Goal: Task Accomplishment & Management: Manage account settings

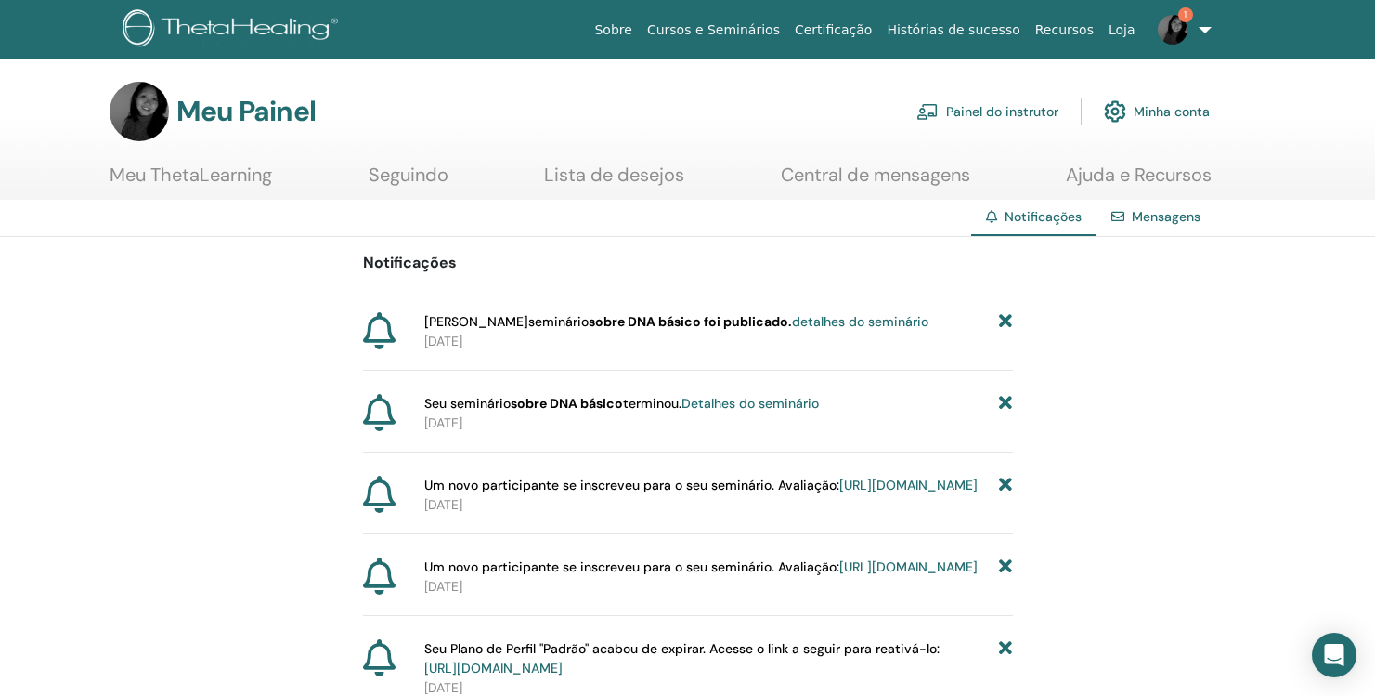
click at [801, 322] on font "detalhes do seminário" at bounding box center [860, 321] width 137 height 17
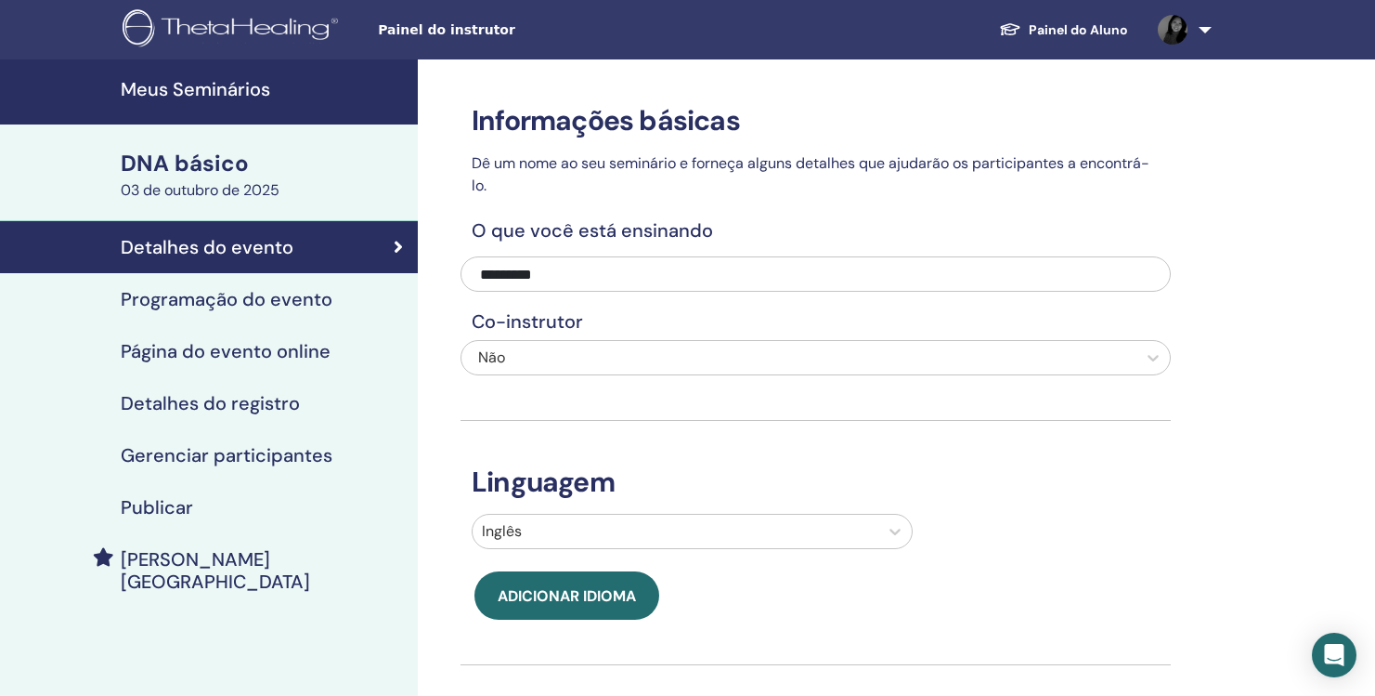
click at [287, 297] on font "Programação do evento" at bounding box center [227, 299] width 212 height 24
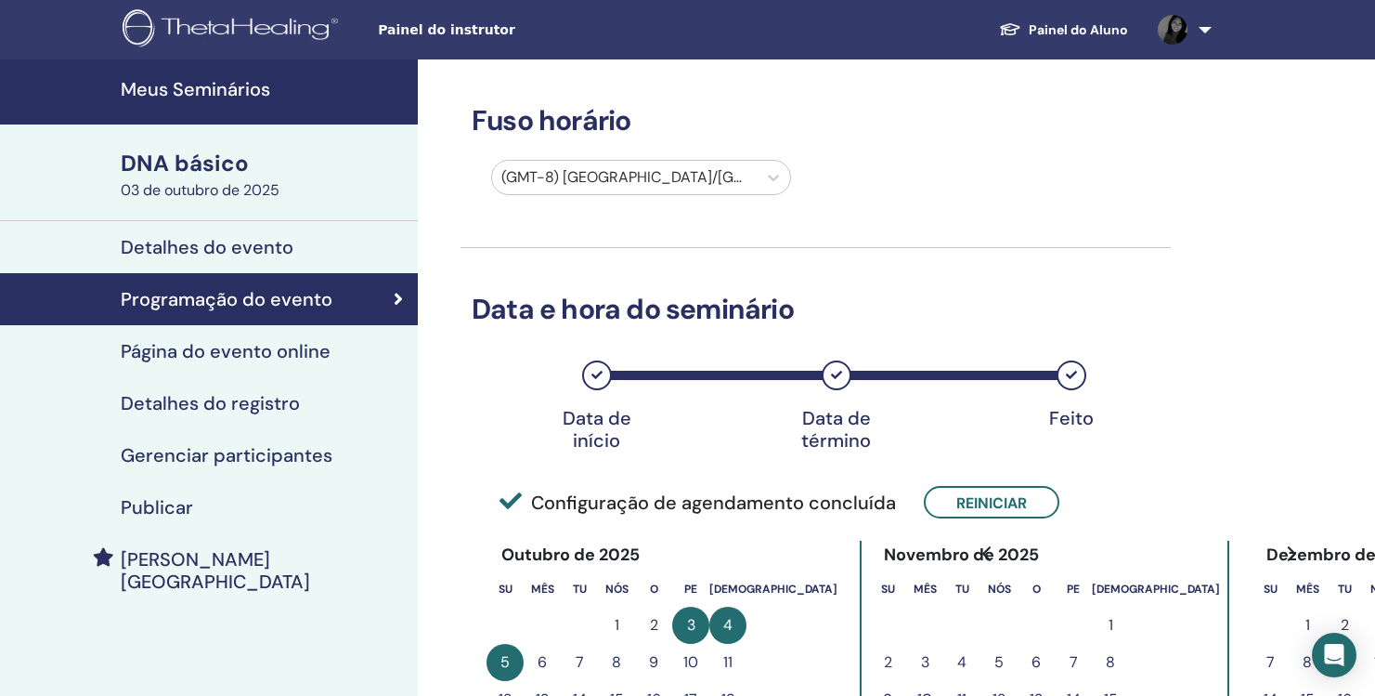
click at [266, 452] on font "Gerenciar participantes" at bounding box center [227, 455] width 212 height 24
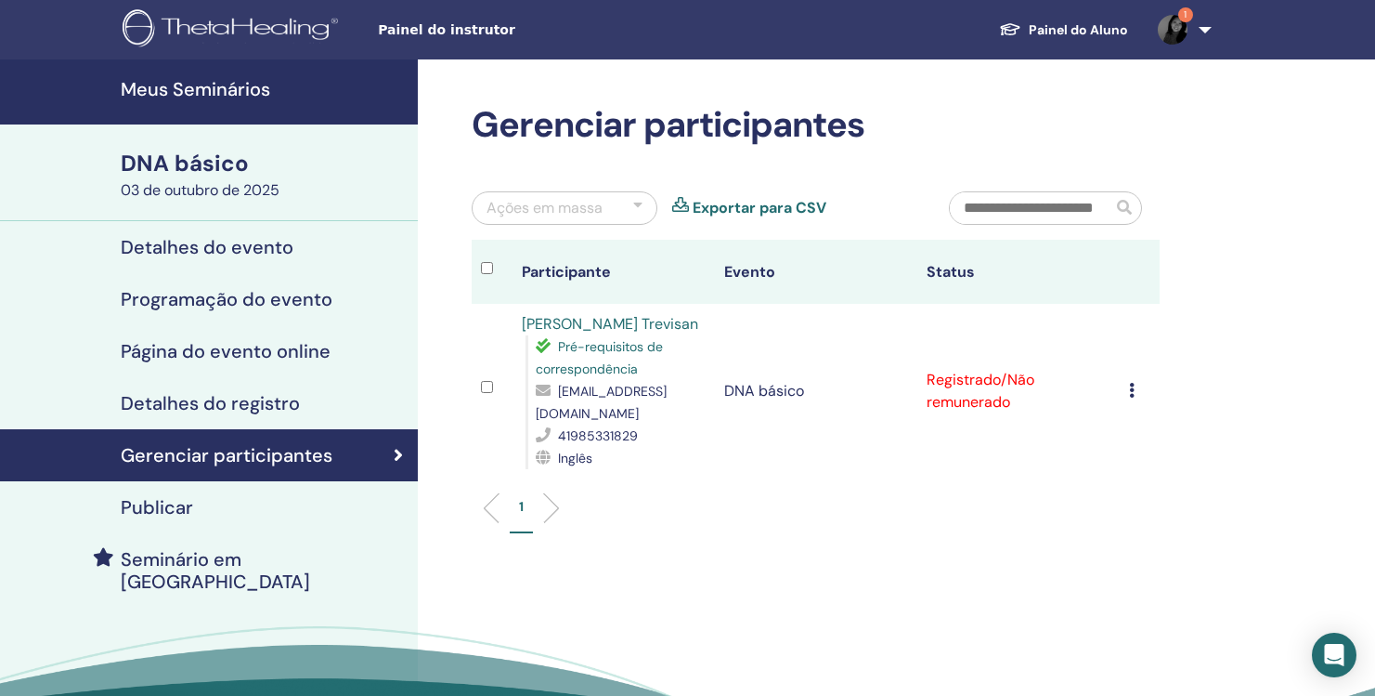
click at [1131, 386] on icon at bounding box center [1132, 390] width 6 height 15
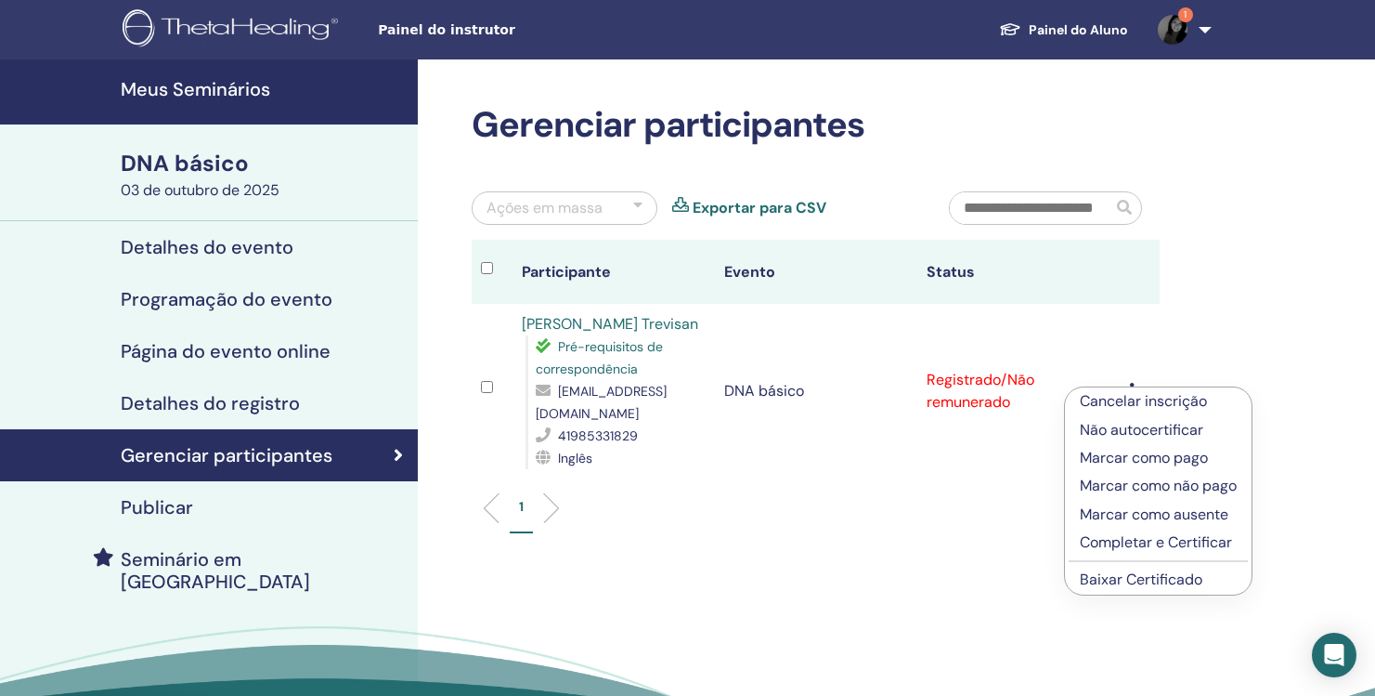
click at [1175, 479] on font "Marcar como não pago" at bounding box center [1158, 485] width 157 height 20
